Goal: Information Seeking & Learning: Learn about a topic

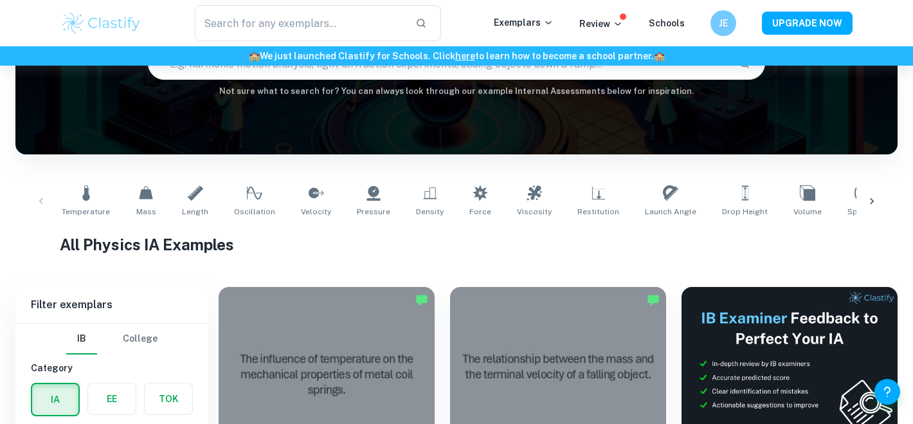
scroll to position [1878, 0]
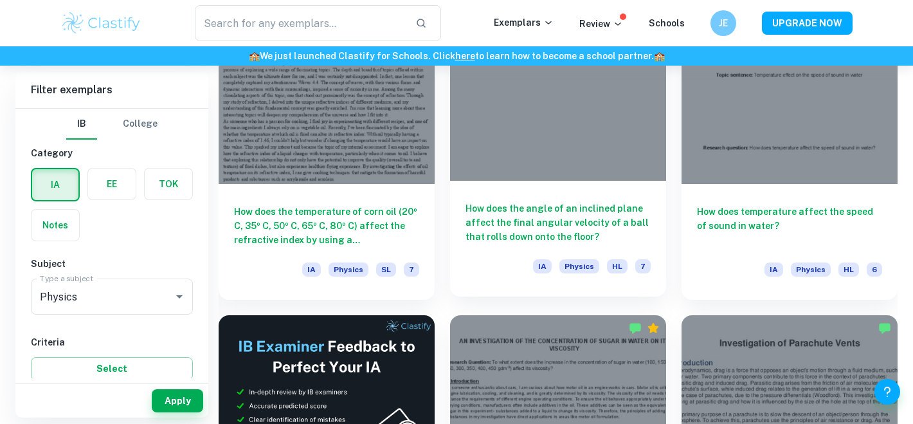
click at [530, 212] on h6 "How does the angle of an inclined plane affect the final angular velocity of a …" at bounding box center [558, 222] width 185 height 42
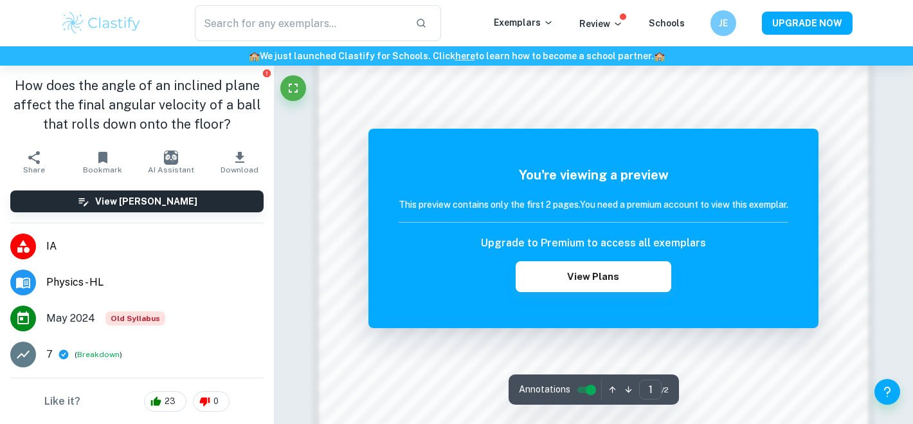
scroll to position [872, 0]
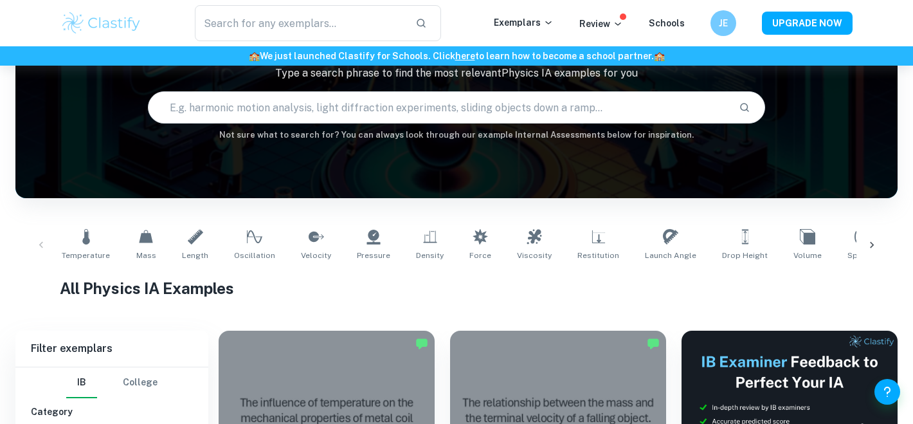
scroll to position [29, 0]
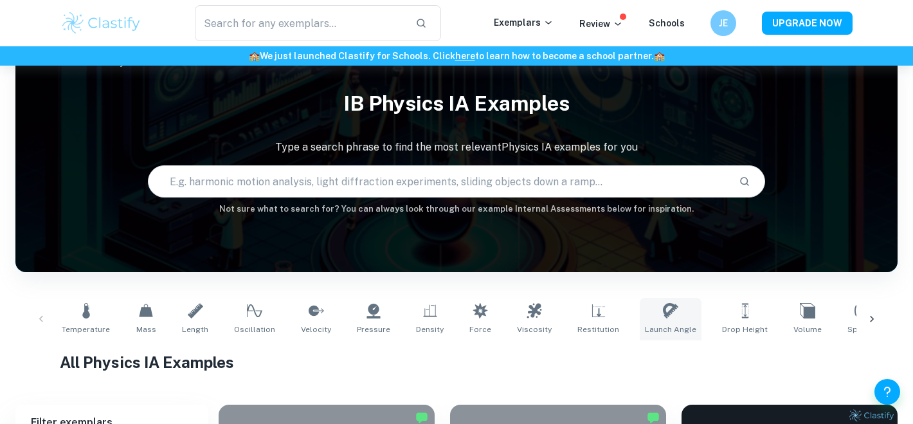
click at [663, 313] on icon at bounding box center [670, 310] width 15 height 15
type input "Launch Angle"
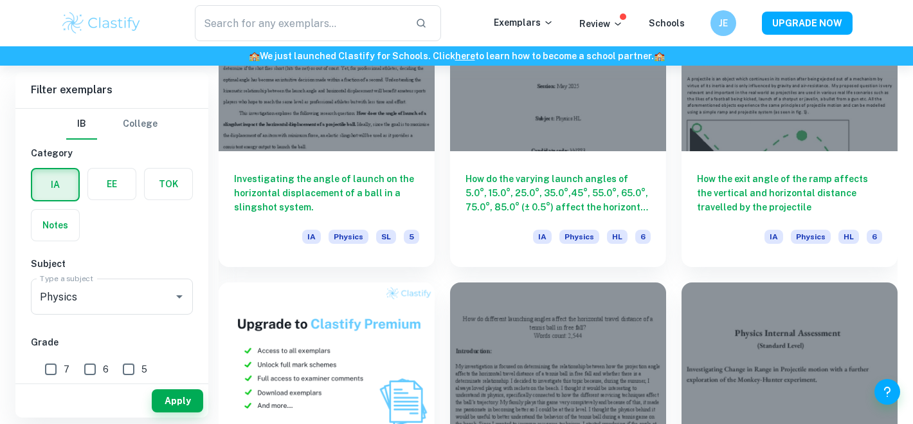
scroll to position [715, 0]
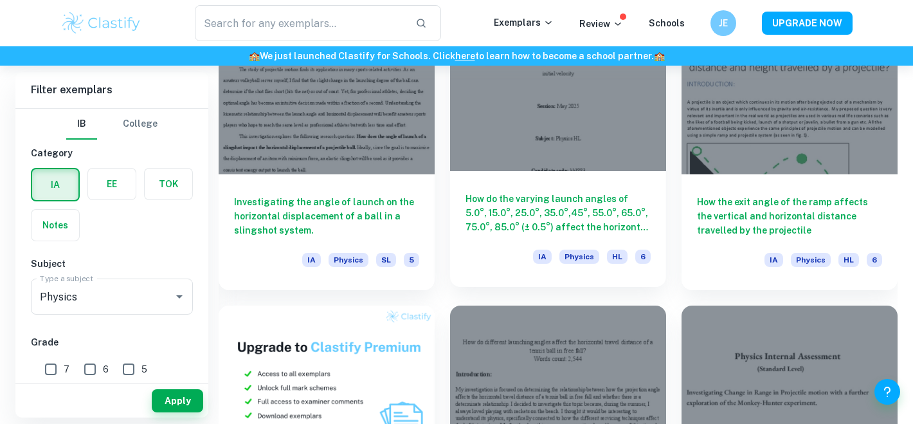
click at [582, 209] on h6 "How do the varying launch angles of 5.0°, 15.0°, 25.0°, 35.0°,45°, 55.0°, 65.0°…" at bounding box center [558, 213] width 185 height 42
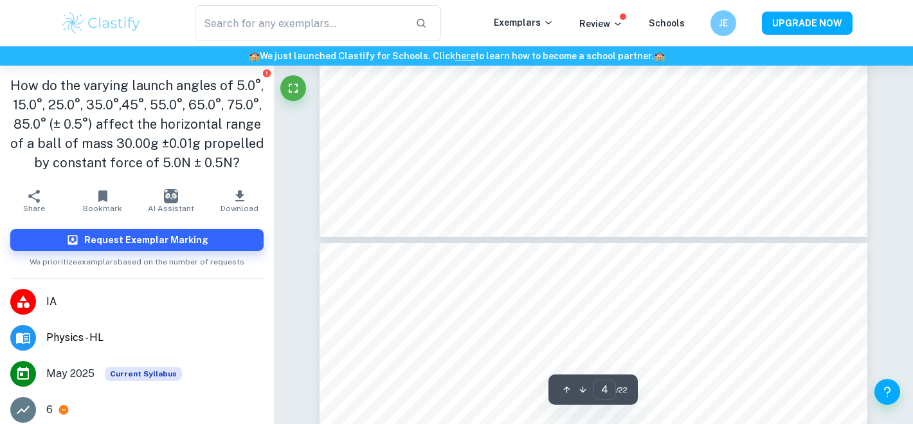
type input "3"
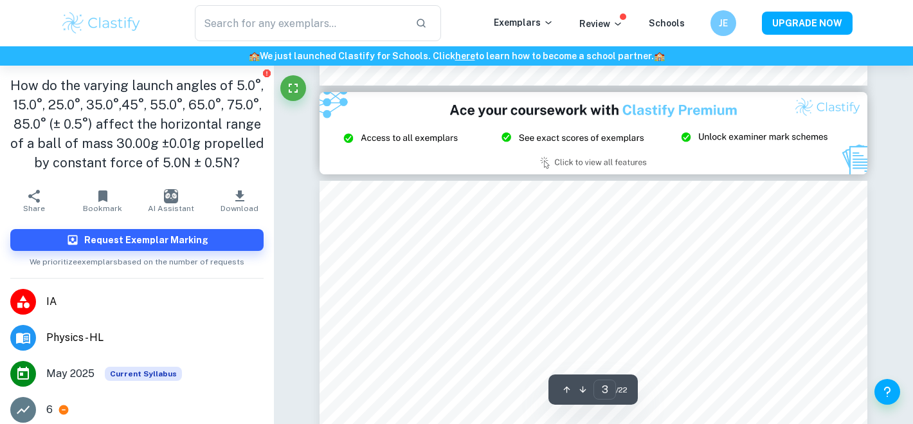
scroll to position [1635, 0]
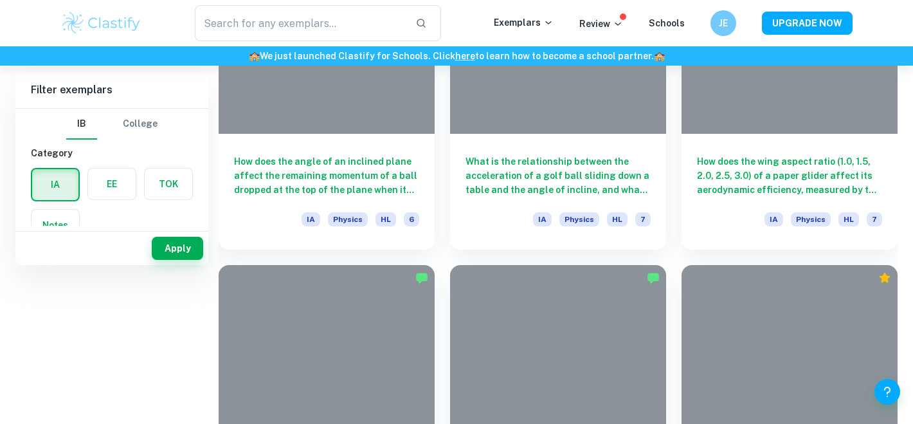
scroll to position [203, 0]
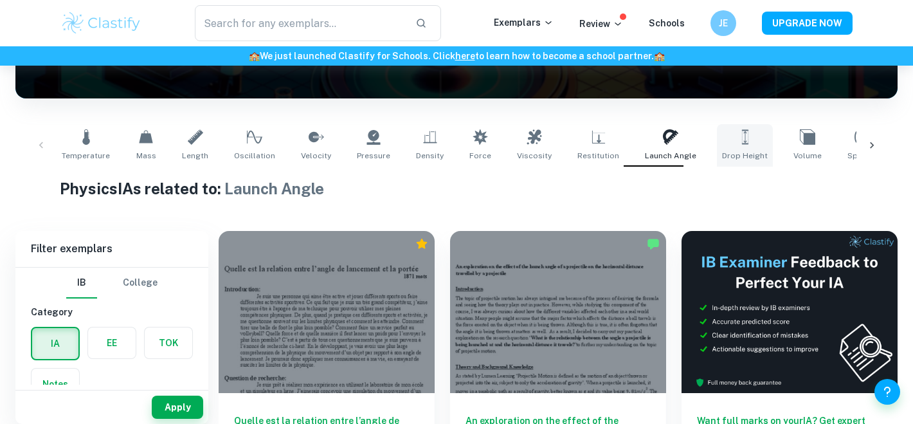
click at [717, 143] on link "Drop Height" at bounding box center [745, 145] width 56 height 42
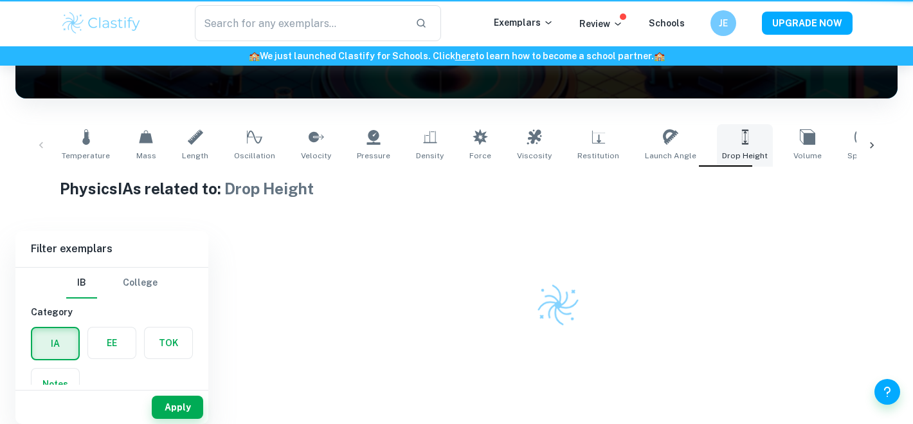
type input "Drop Height"
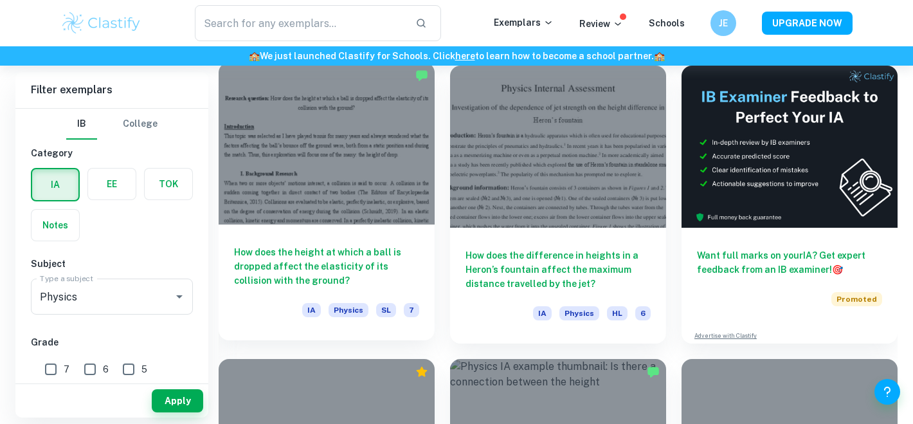
scroll to position [417, 0]
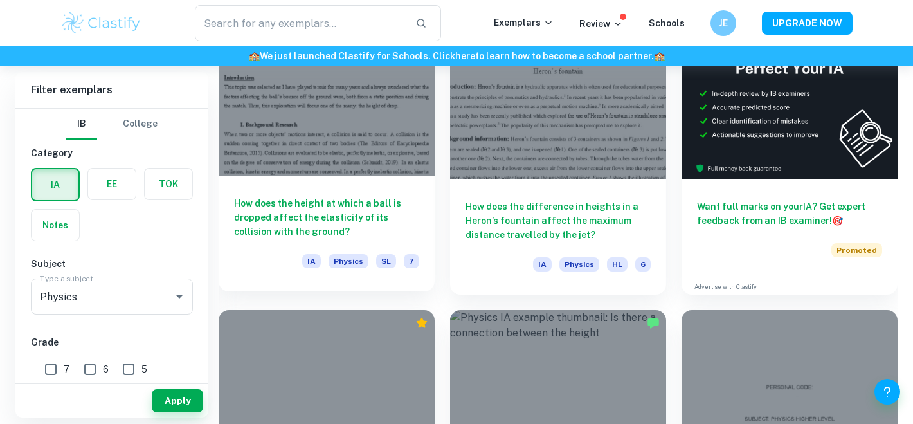
click at [360, 212] on h6 "How does the height at which a ball is dropped affect the elasticity of its col…" at bounding box center [326, 217] width 185 height 42
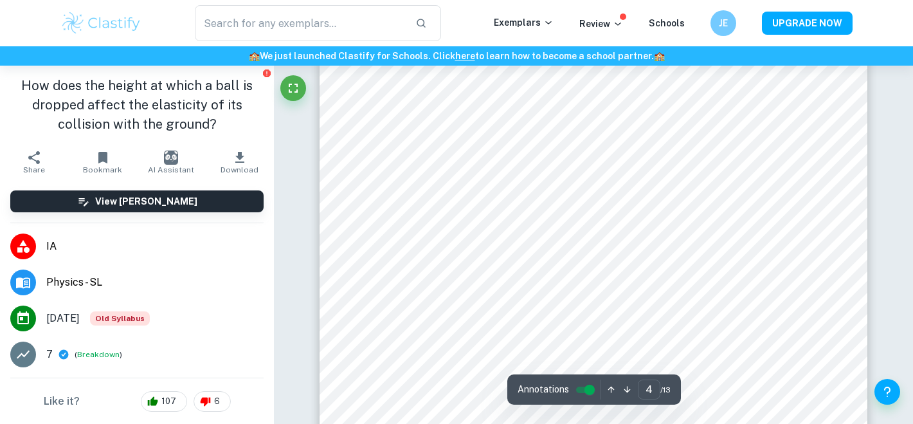
scroll to position [2682, 0]
type input "6"
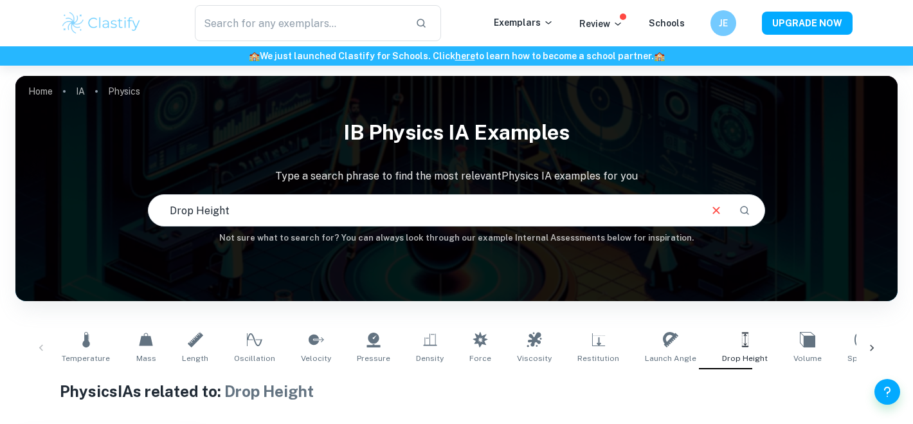
scroll to position [255, 0]
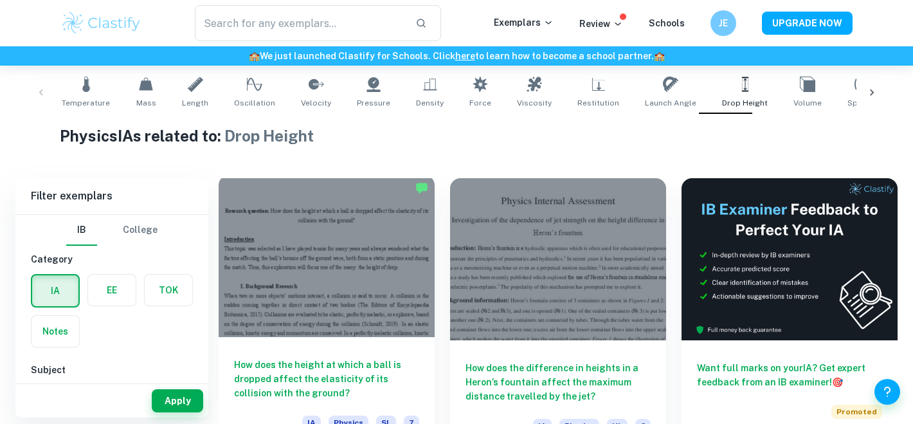
click at [356, 270] on div at bounding box center [327, 256] width 216 height 162
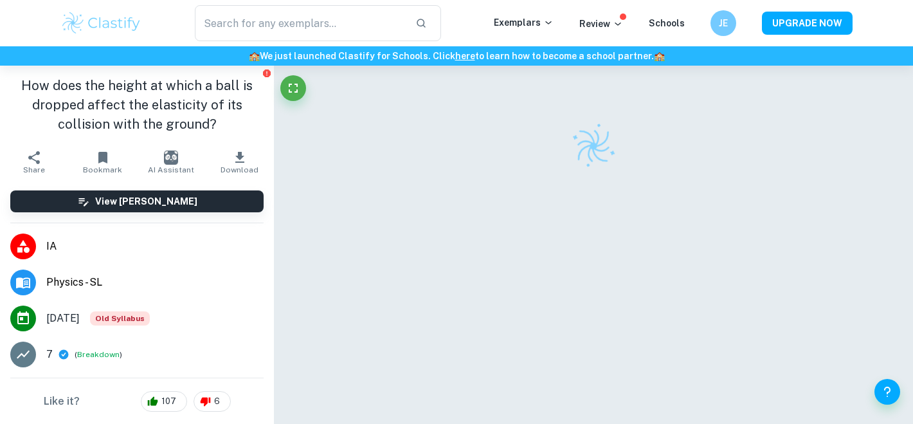
click at [151, 102] on h1 "How does the height at which a ball is dropped affect the elasticity of its col…" at bounding box center [136, 105] width 253 height 58
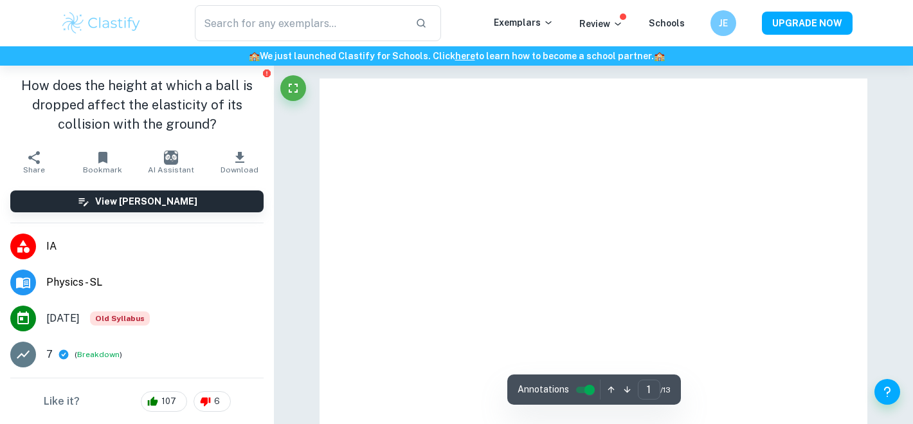
click at [151, 102] on h1 "How does the height at which a ball is dropped affect the elasticity of its col…" at bounding box center [136, 105] width 253 height 58
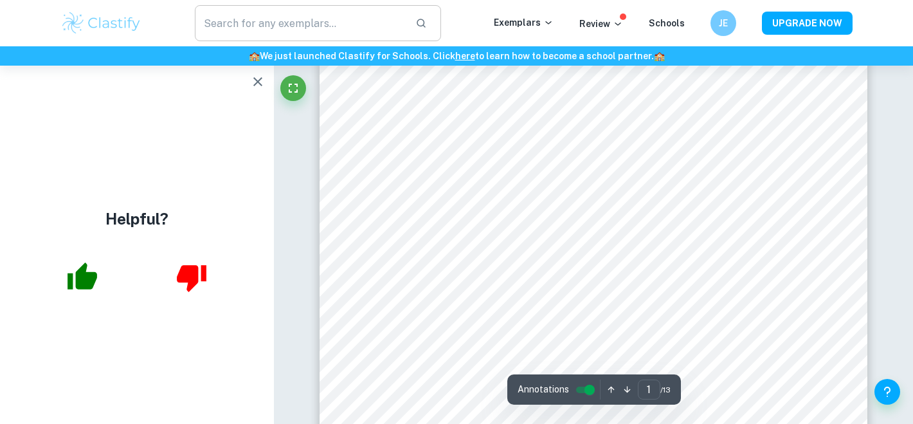
scroll to position [208, 0]
click at [259, 75] on icon "button" at bounding box center [257, 81] width 15 height 15
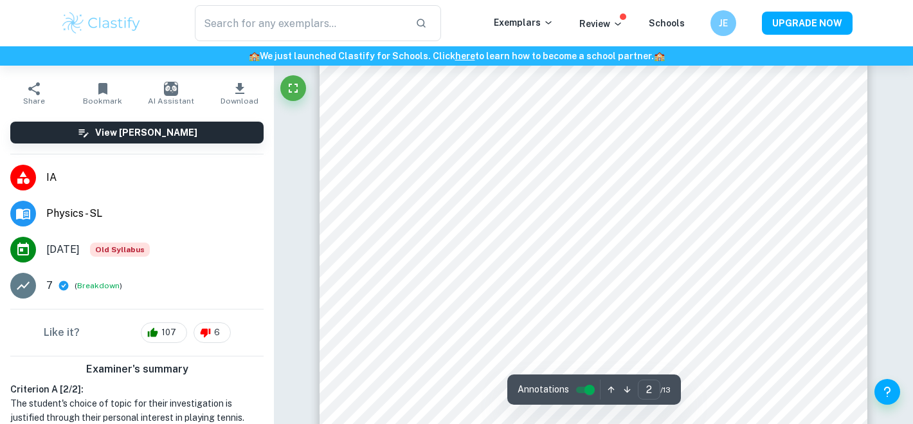
scroll to position [1052, 0]
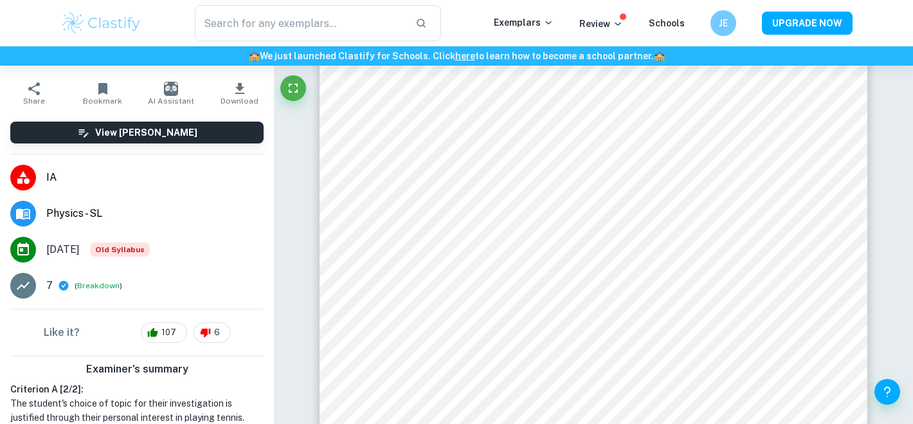
click at [240, 87] on icon "button" at bounding box center [239, 88] width 9 height 11
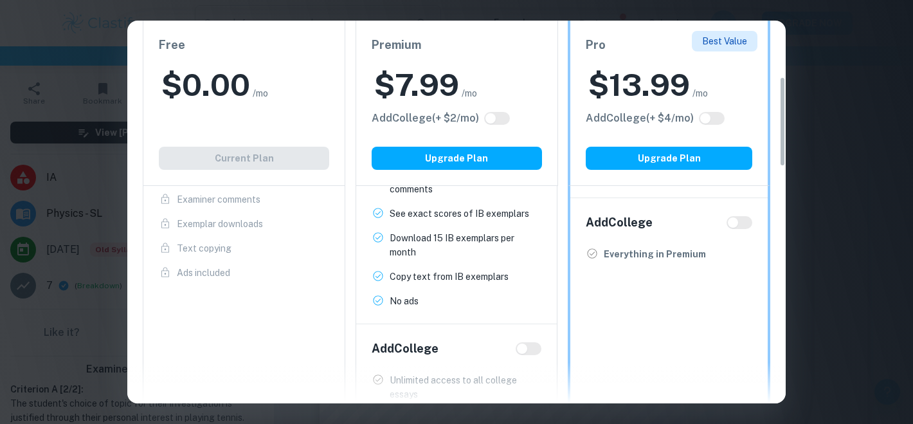
scroll to position [0, 0]
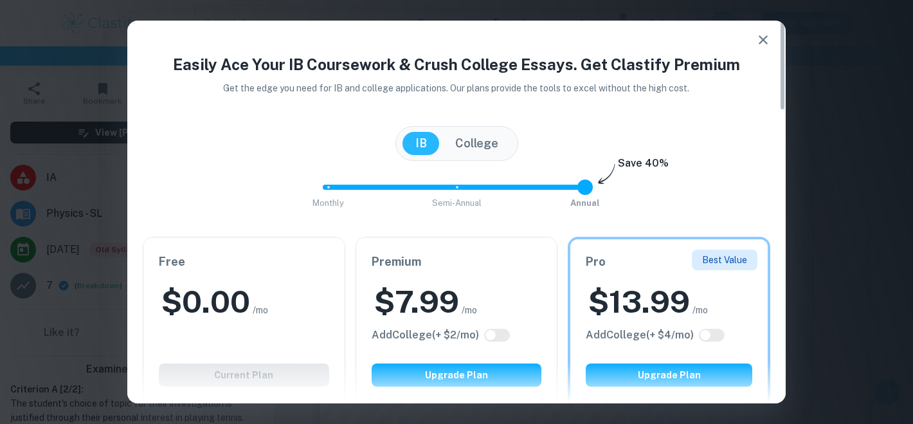
click at [771, 42] on icon "button" at bounding box center [763, 39] width 15 height 15
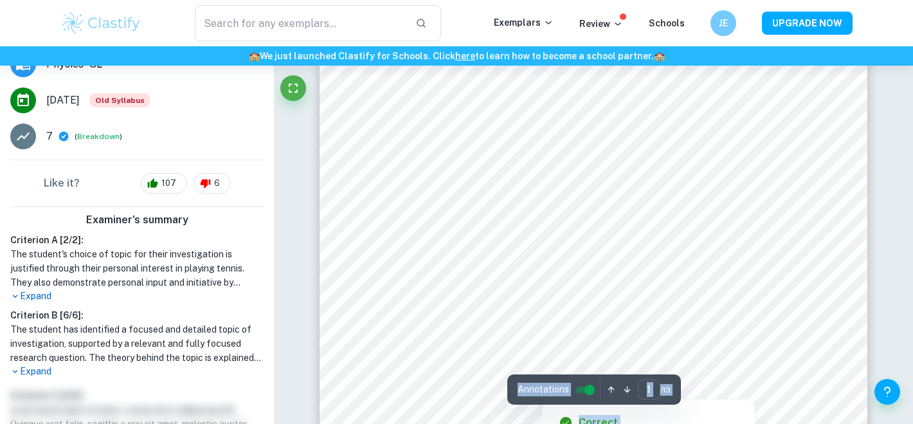
scroll to position [241, 0]
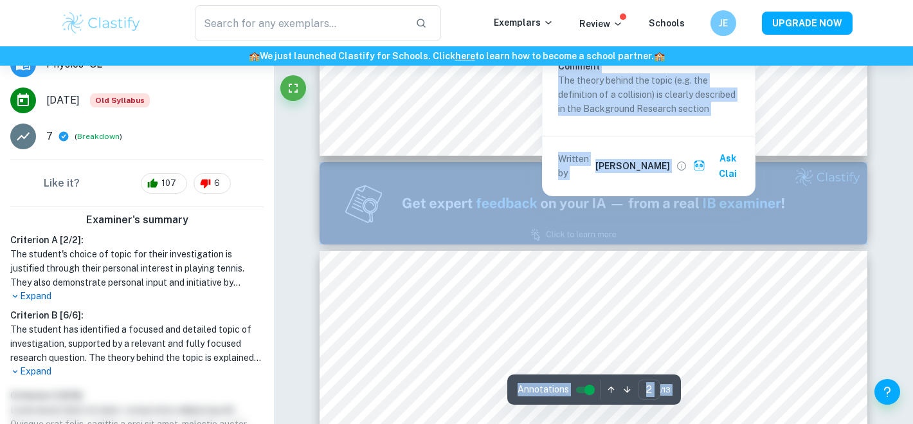
type input "1"
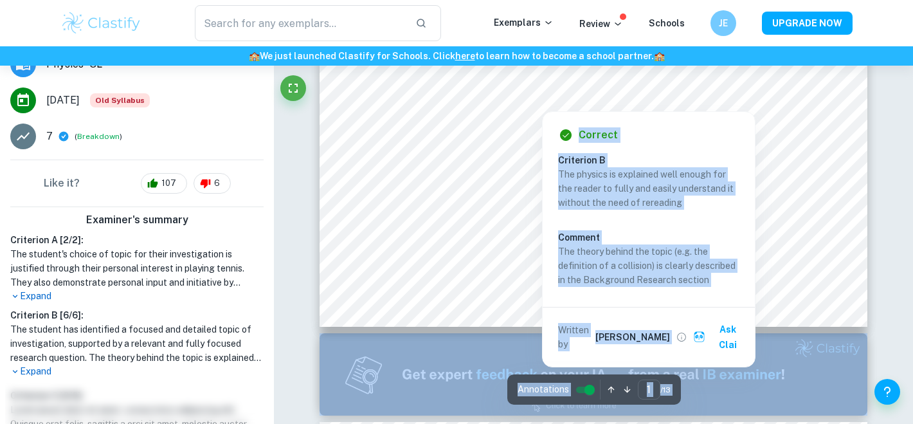
scroll to position [524, 0]
